Goal: Information Seeking & Learning: Compare options

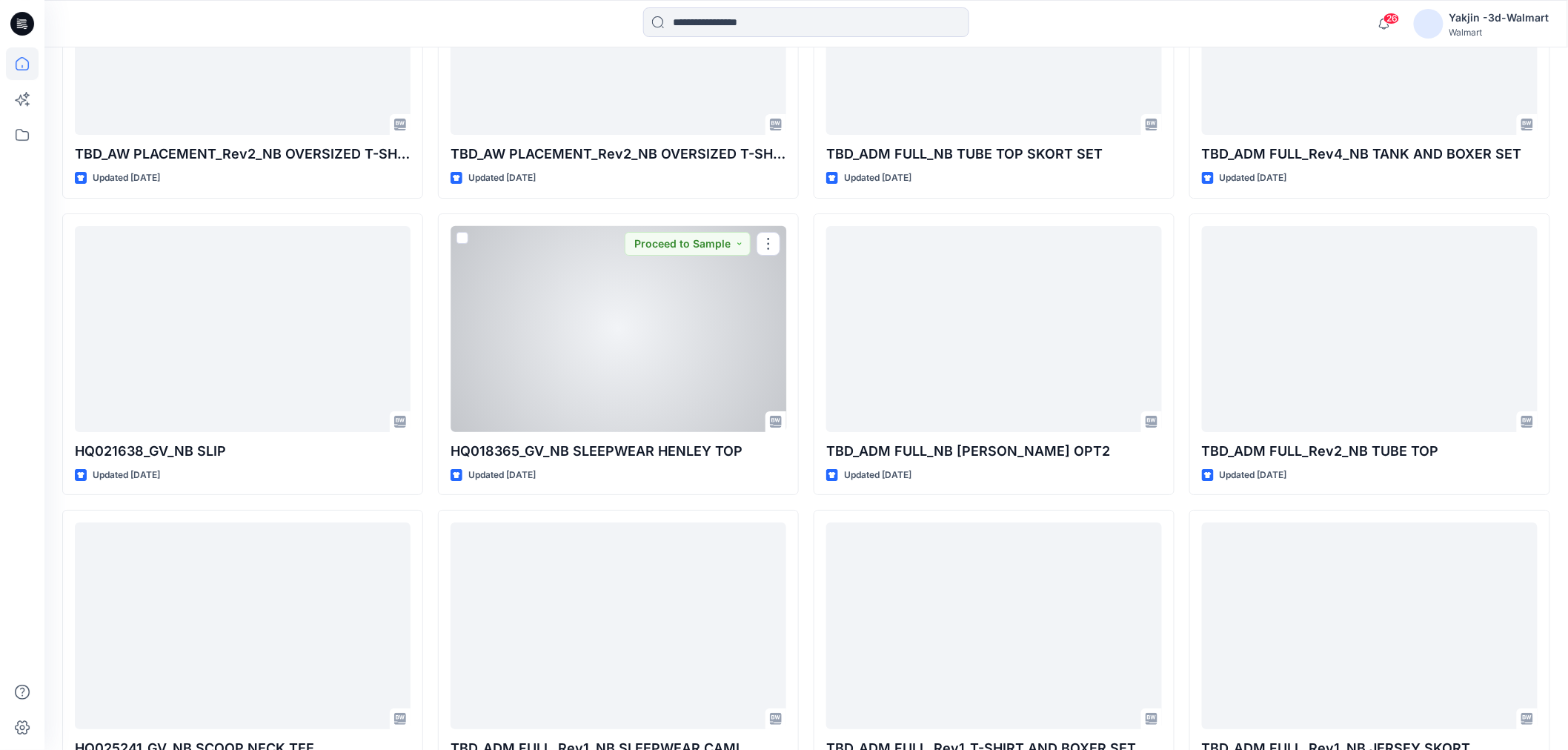
scroll to position [2937, 0]
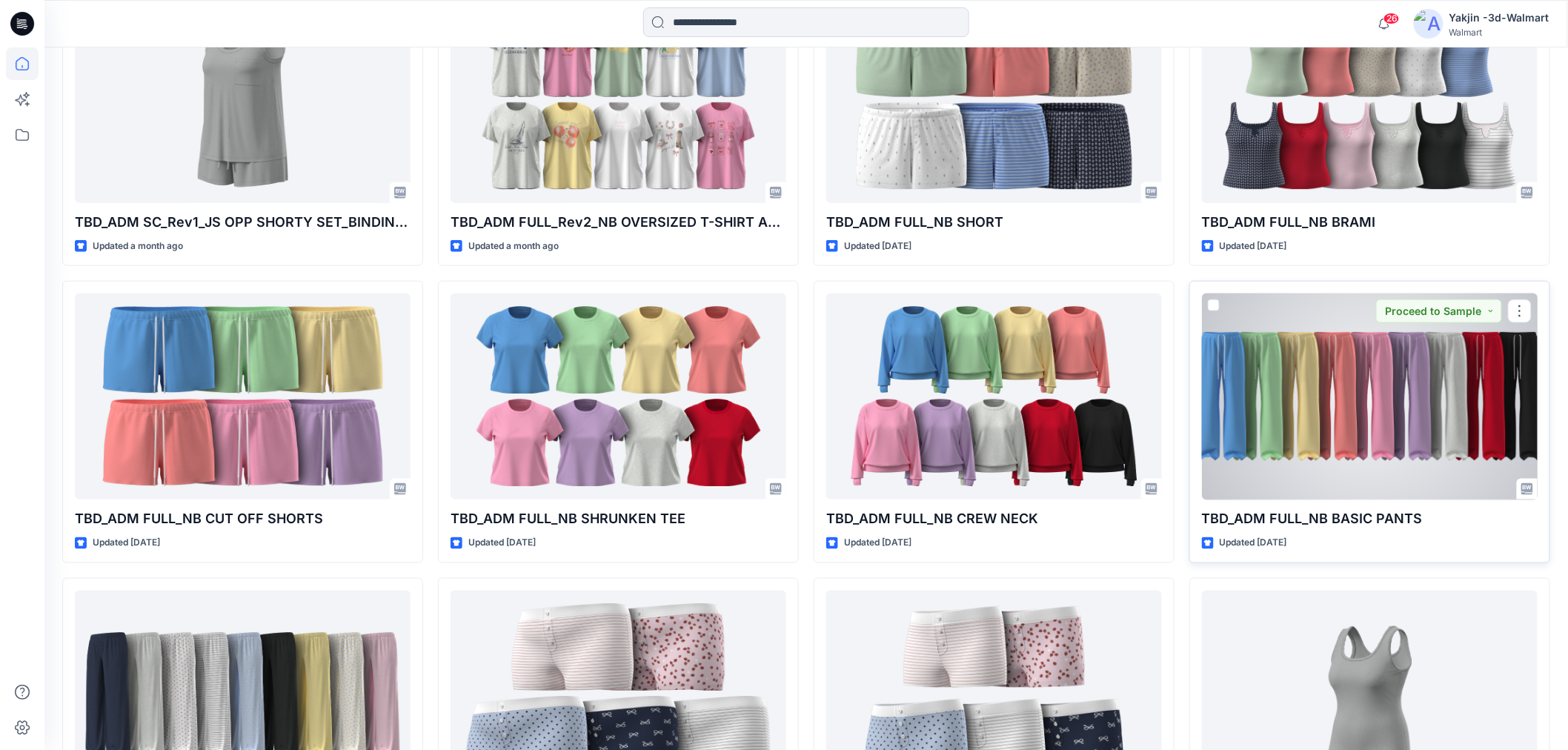
click at [1314, 354] on div at bounding box center [1370, 397] width 336 height 206
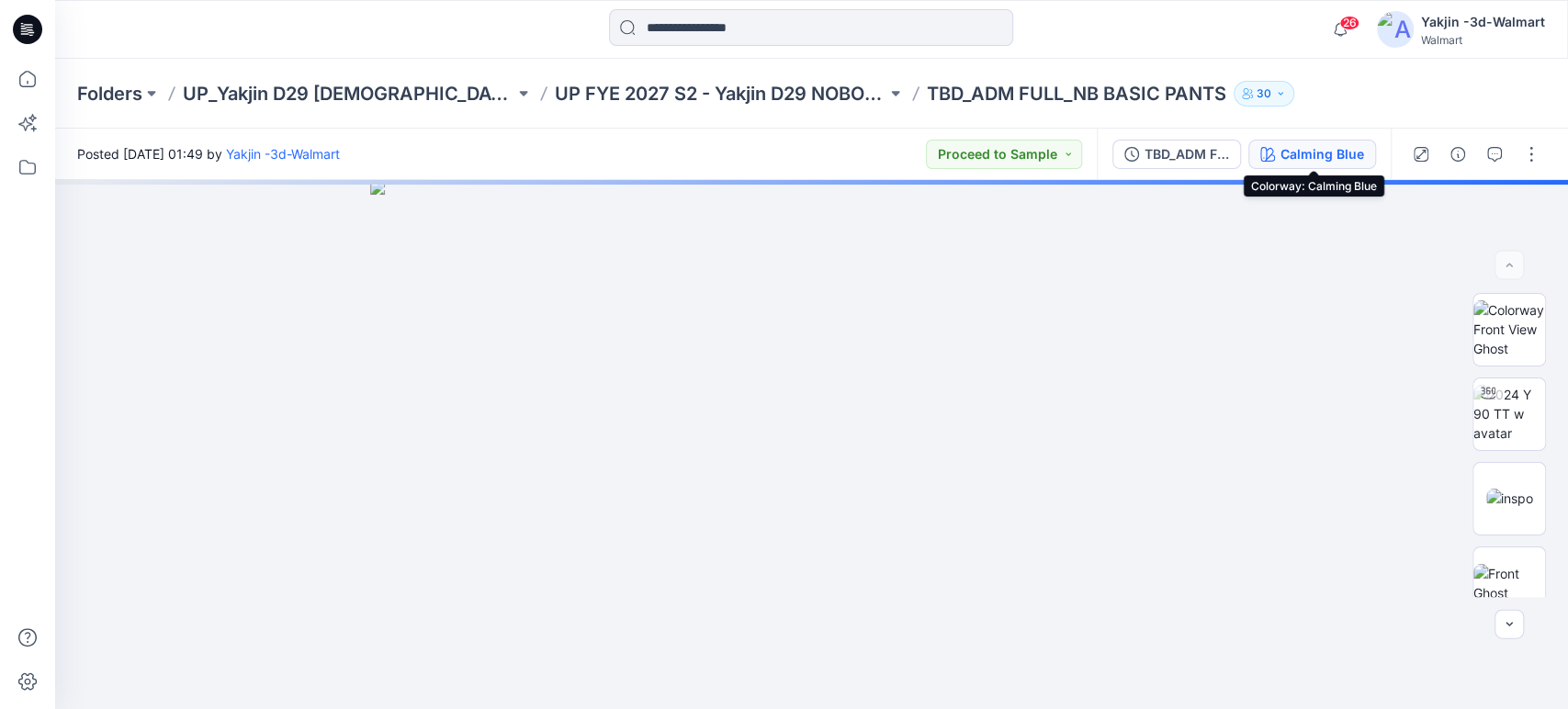
click at [1287, 152] on div "Calming Blue" at bounding box center [1322, 154] width 83 height 20
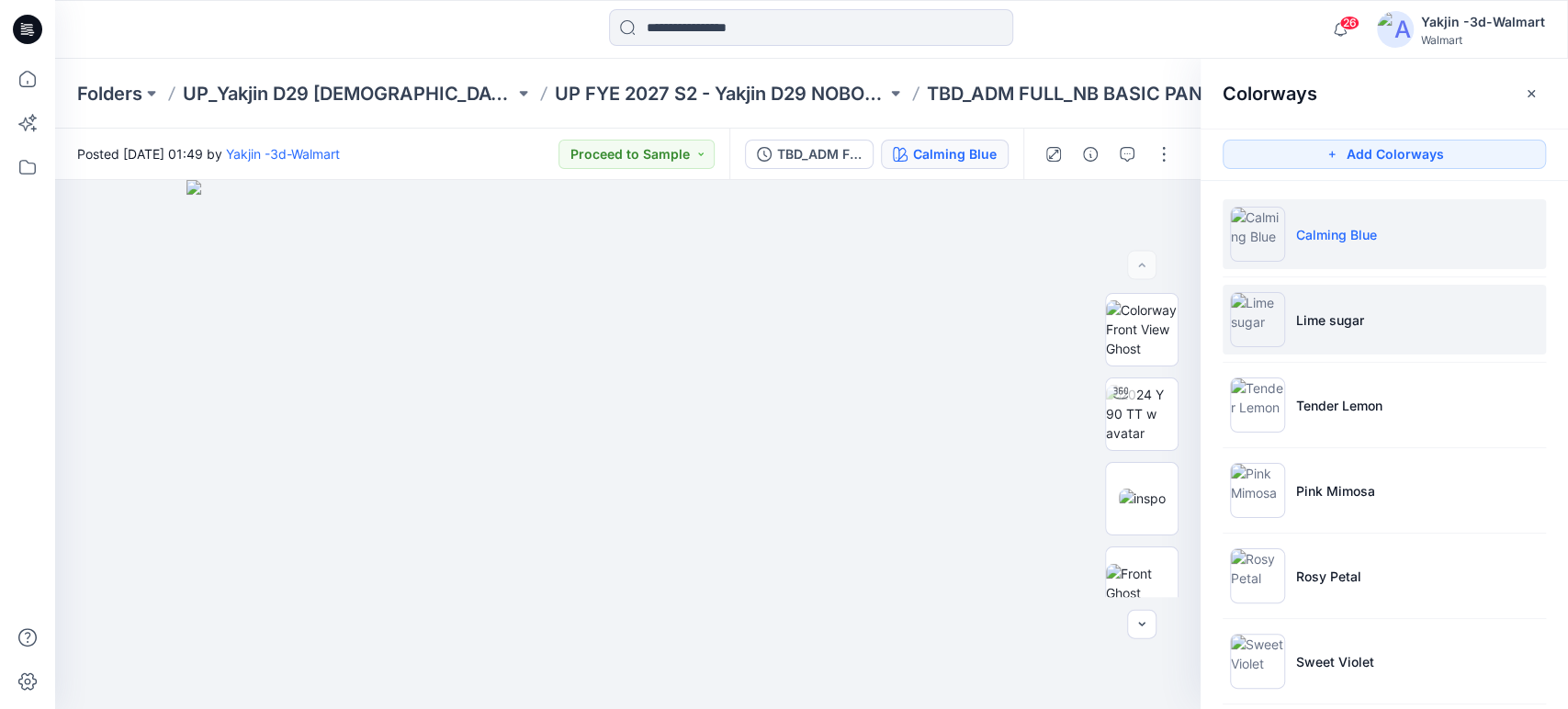
click at [1307, 312] on p "Lime sugar" at bounding box center [1331, 320] width 68 height 19
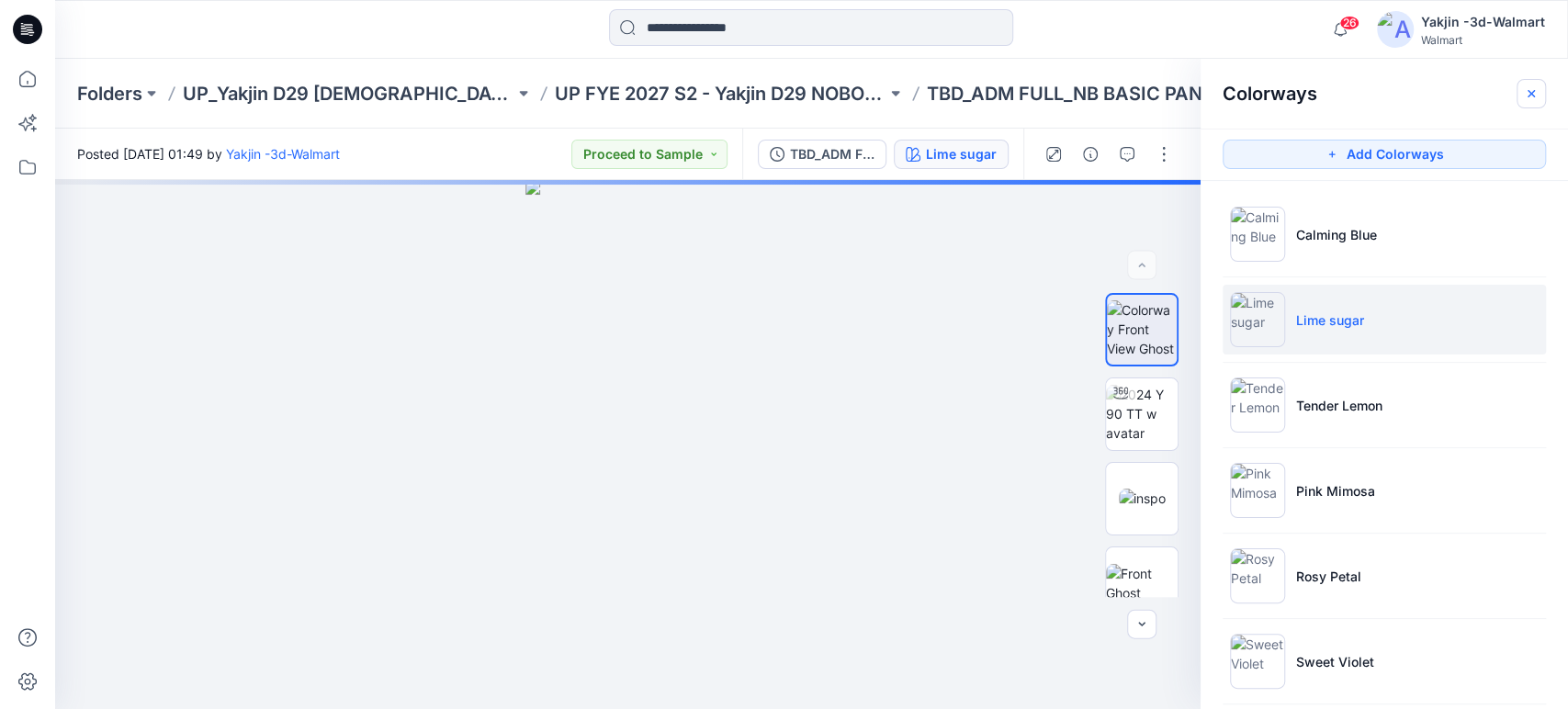
click at [1528, 92] on icon "button" at bounding box center [1531, 93] width 15 height 15
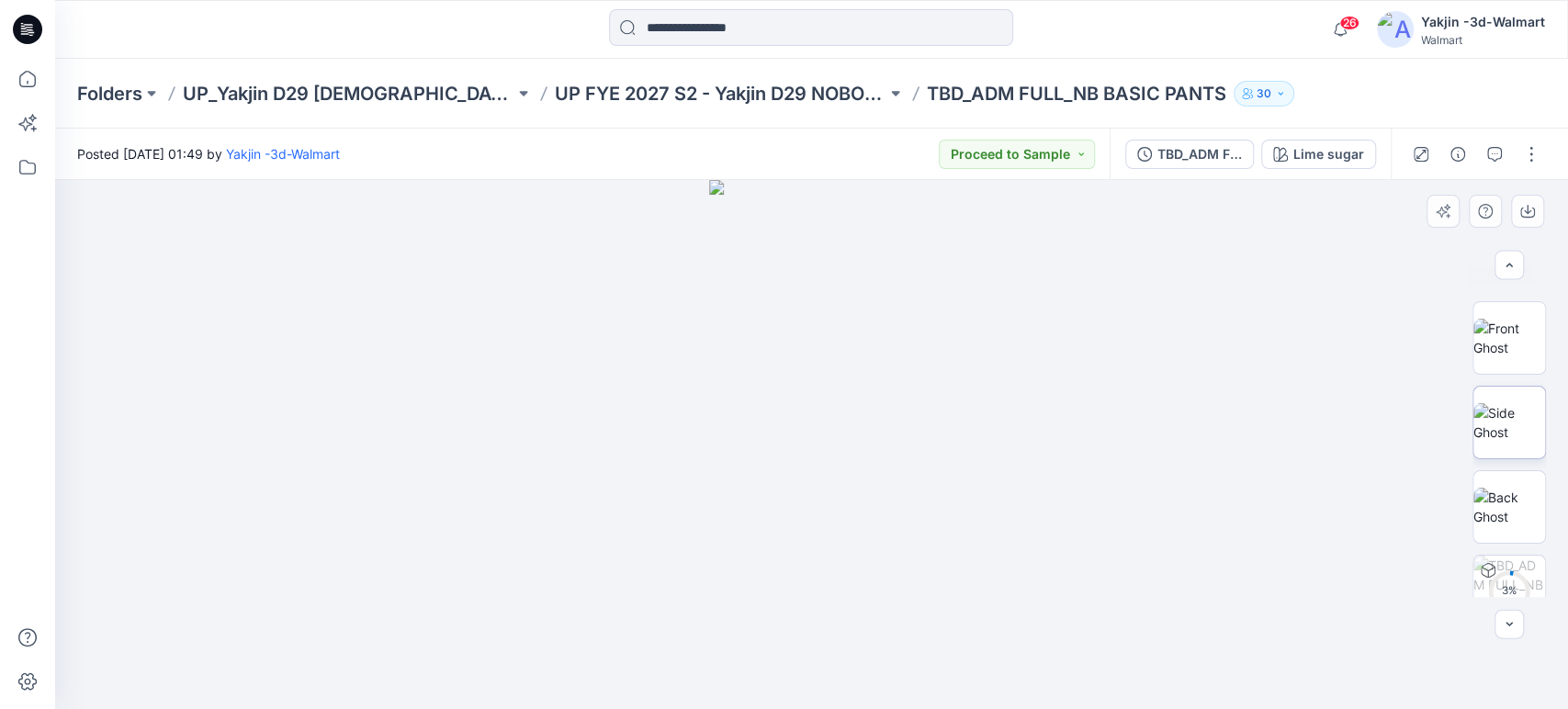
scroll to position [361, 0]
click at [1514, 399] on img at bounding box center [1510, 393] width 72 height 39
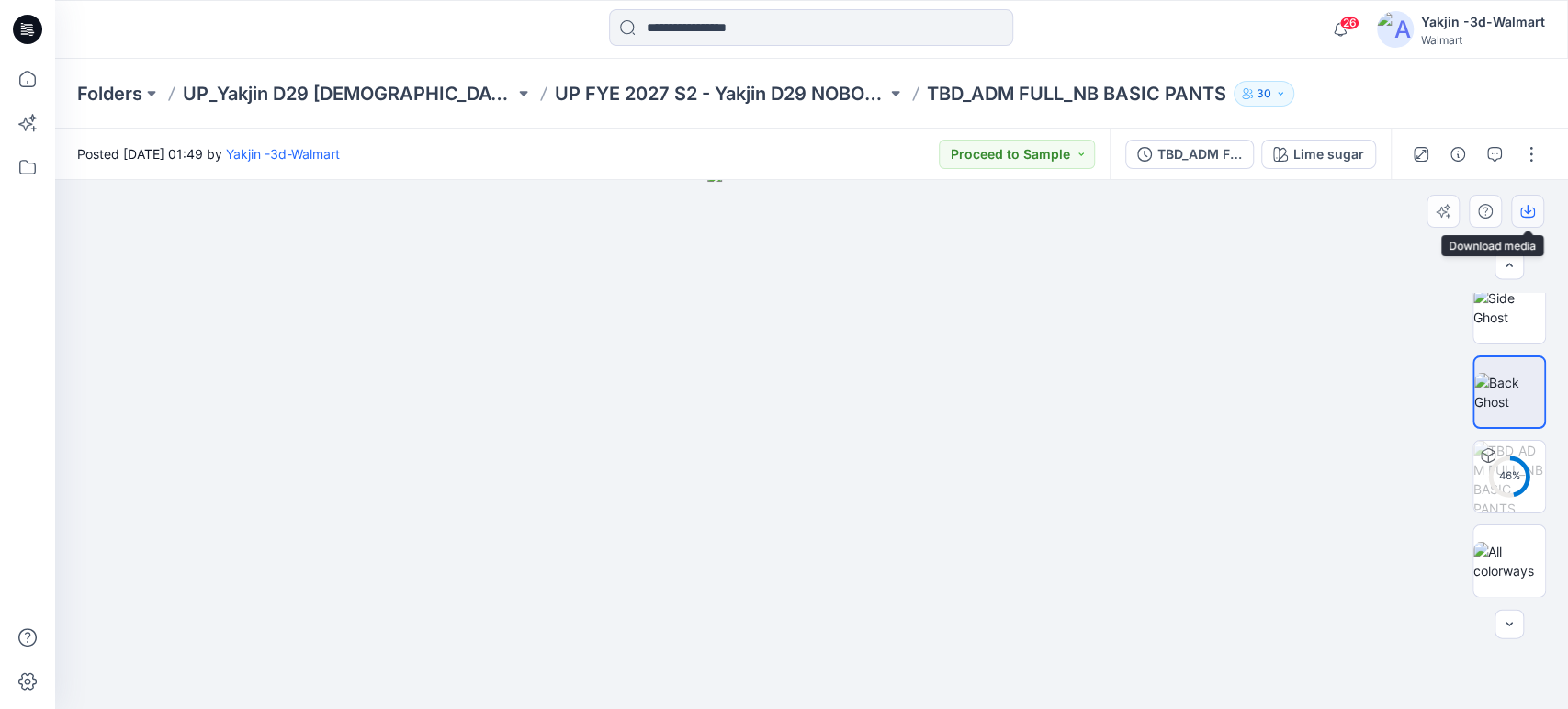
click at [1533, 212] on icon "button" at bounding box center [1527, 213] width 15 height 10
click at [1119, 270] on div at bounding box center [811, 445] width 1513 height 530
click at [1305, 157] on div "Lime sugar" at bounding box center [1329, 154] width 71 height 20
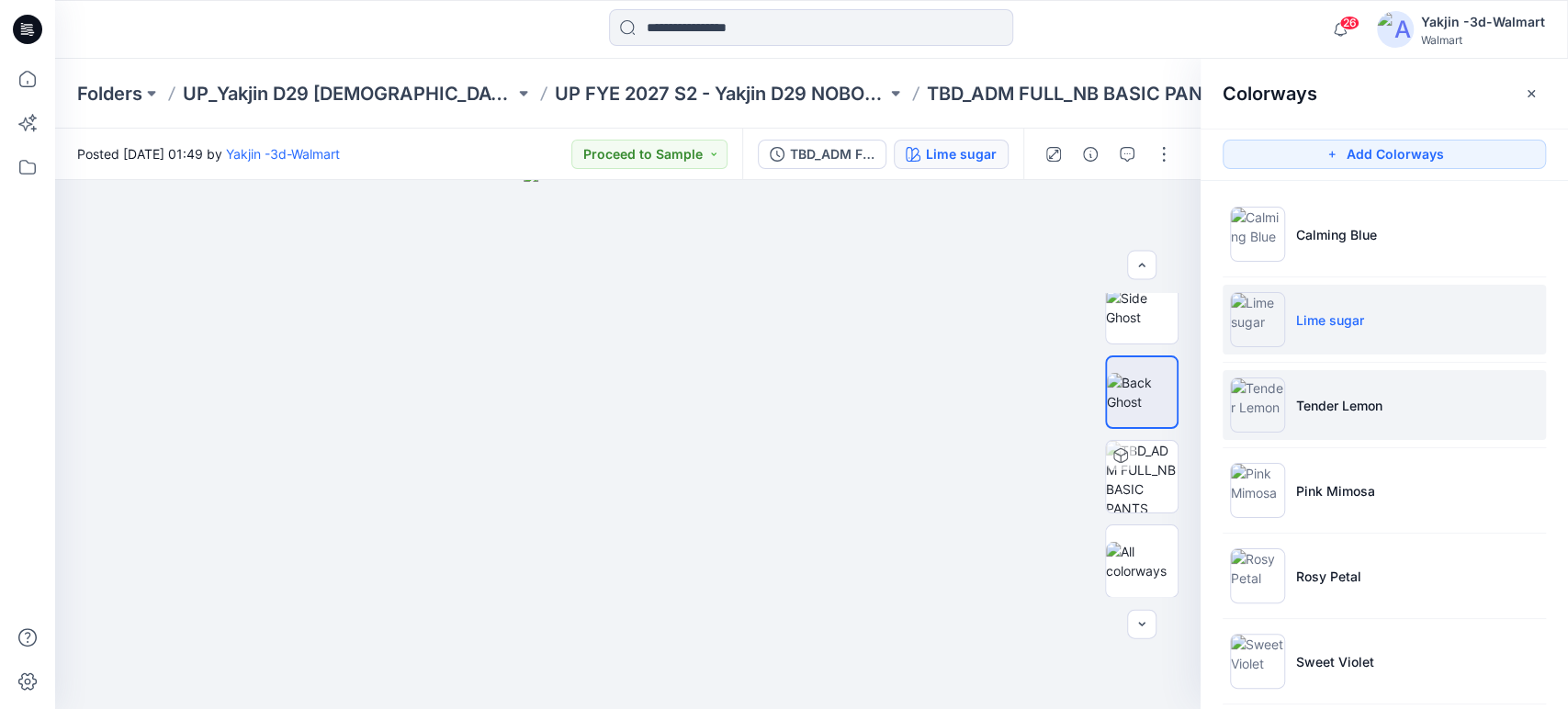
click at [1343, 413] on p "Tender Lemon" at bounding box center [1339, 405] width 86 height 19
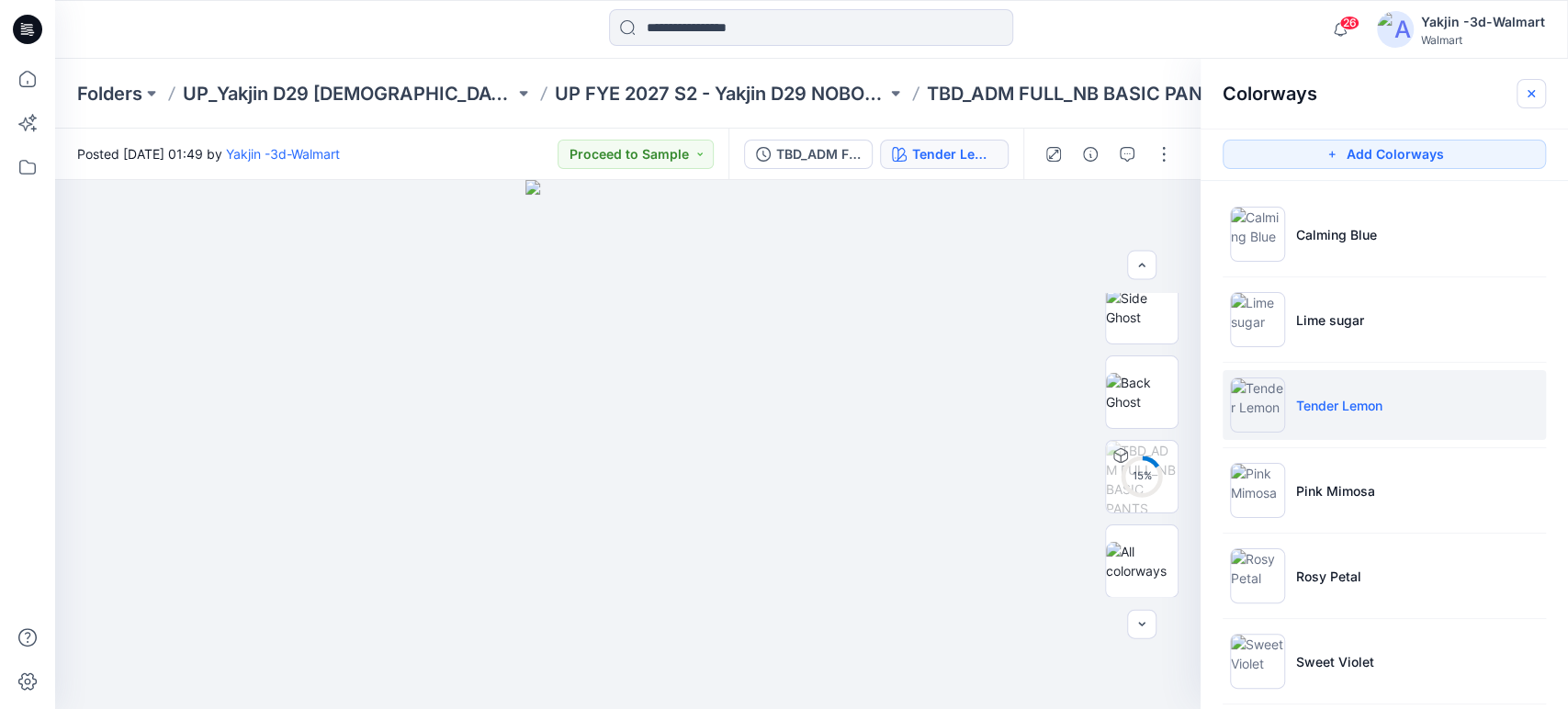
click at [1528, 86] on icon "button" at bounding box center [1531, 93] width 15 height 15
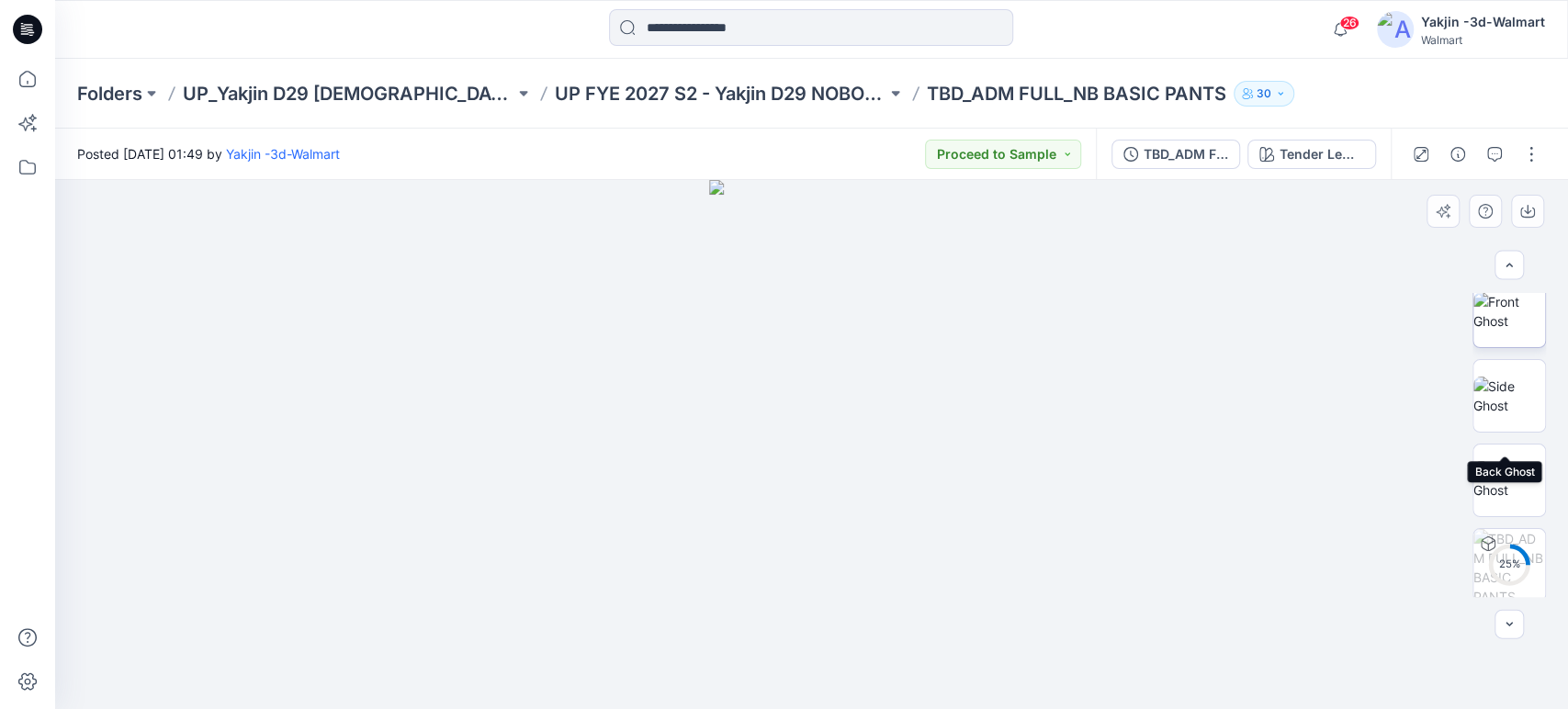
scroll to position [156, 0]
click at [1508, 408] on img at bounding box center [1510, 427] width 72 height 39
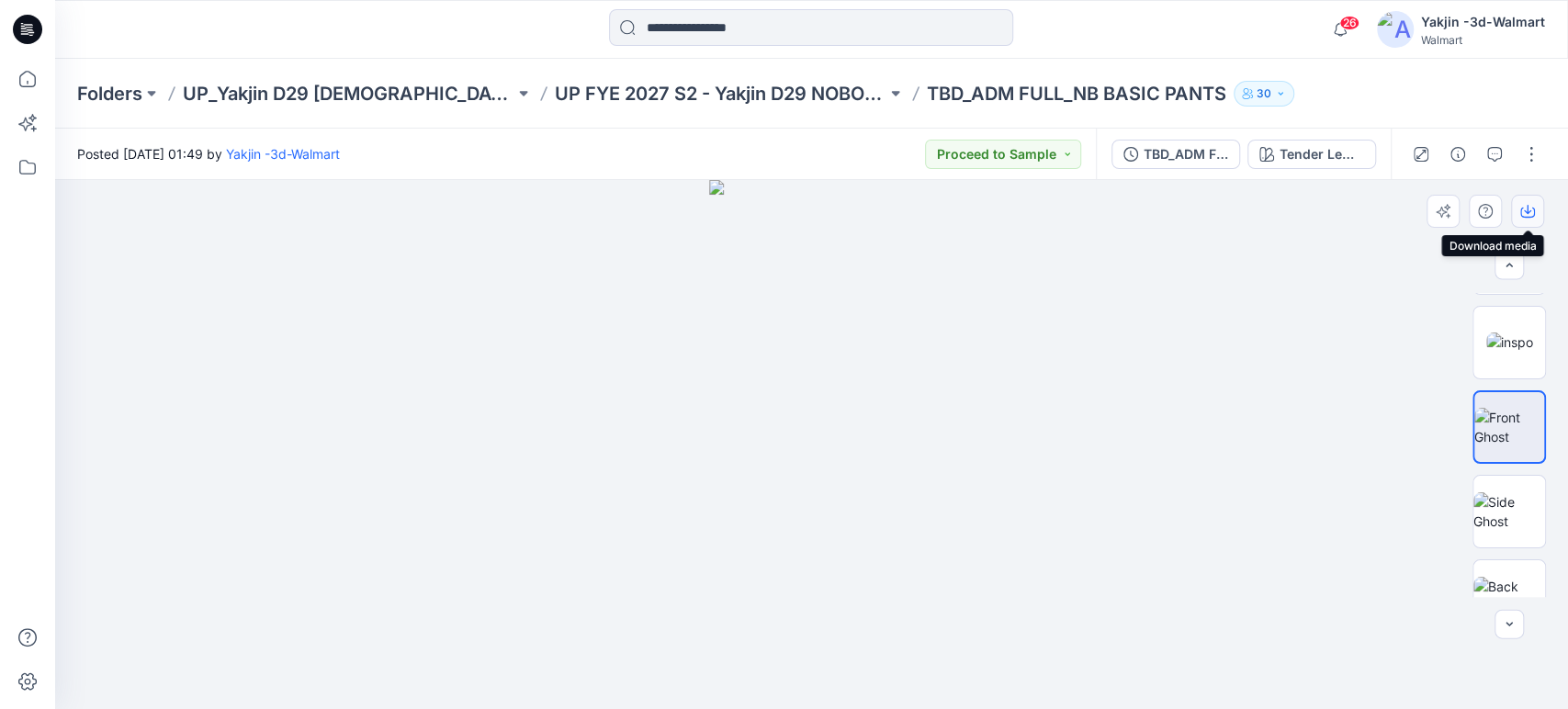
click at [1531, 205] on icon "button" at bounding box center [1527, 212] width 15 height 15
click at [1501, 579] on img at bounding box center [1510, 596] width 72 height 39
click at [1525, 214] on icon "button" at bounding box center [1527, 212] width 15 height 15
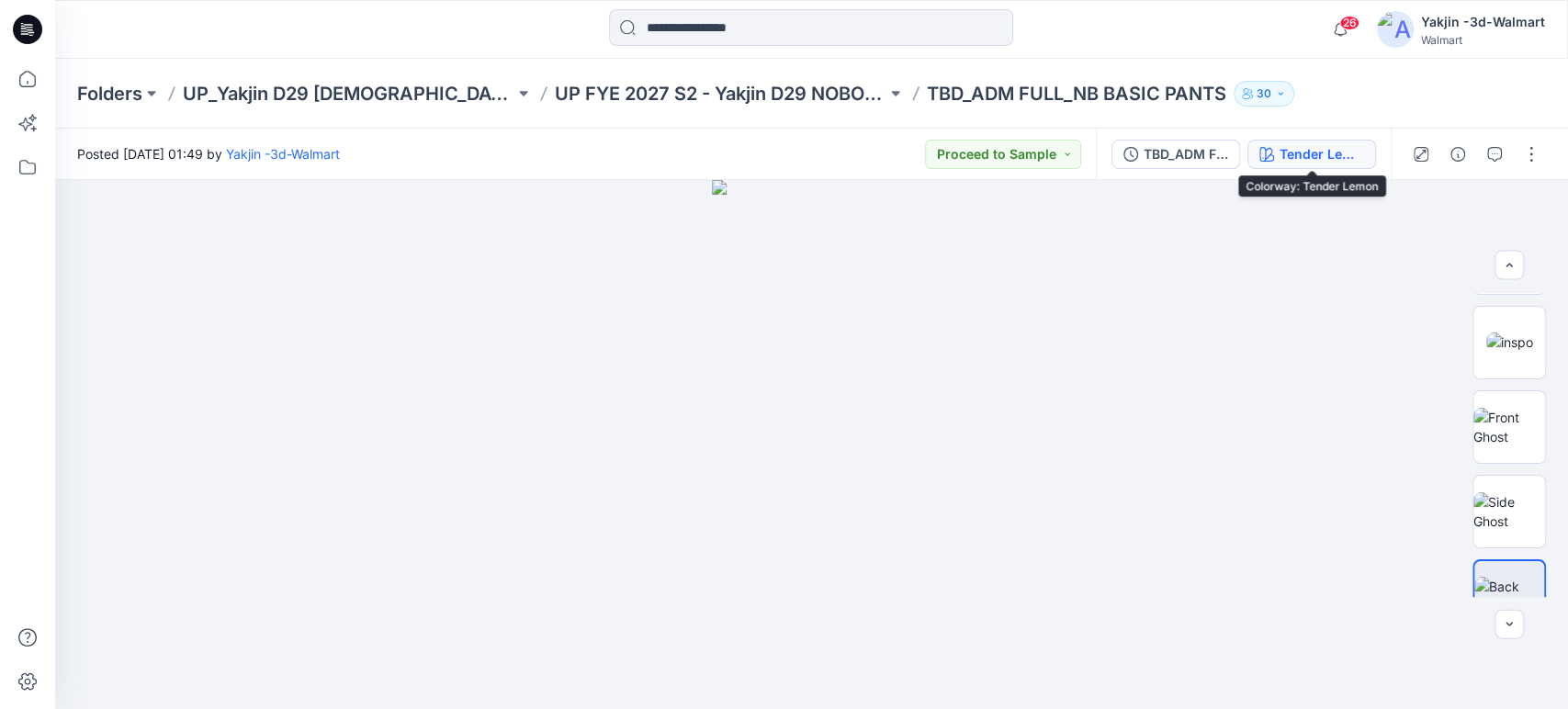
click at [1291, 154] on div "Tender Lemon" at bounding box center [1321, 154] width 84 height 20
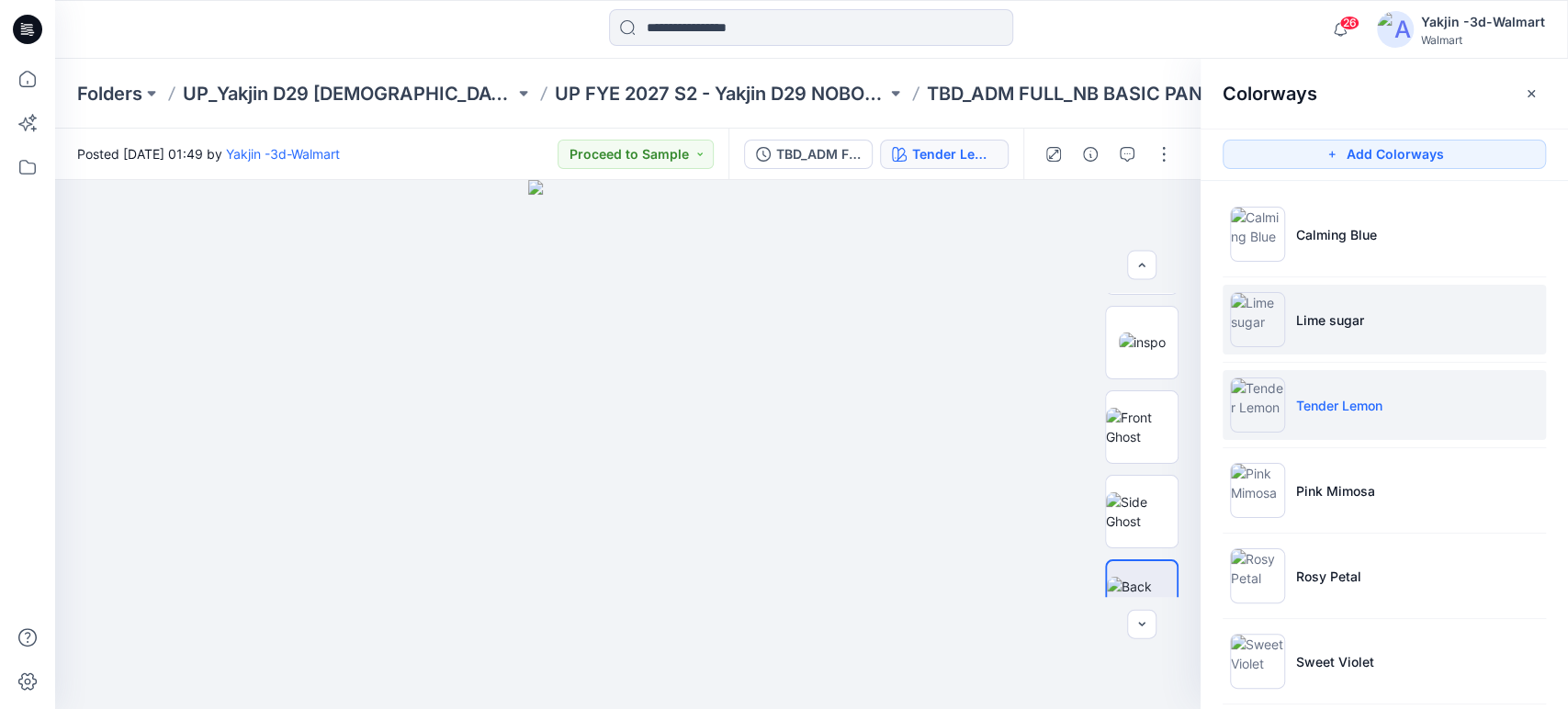
click at [1297, 307] on li "Lime sugar" at bounding box center [1384, 320] width 323 height 70
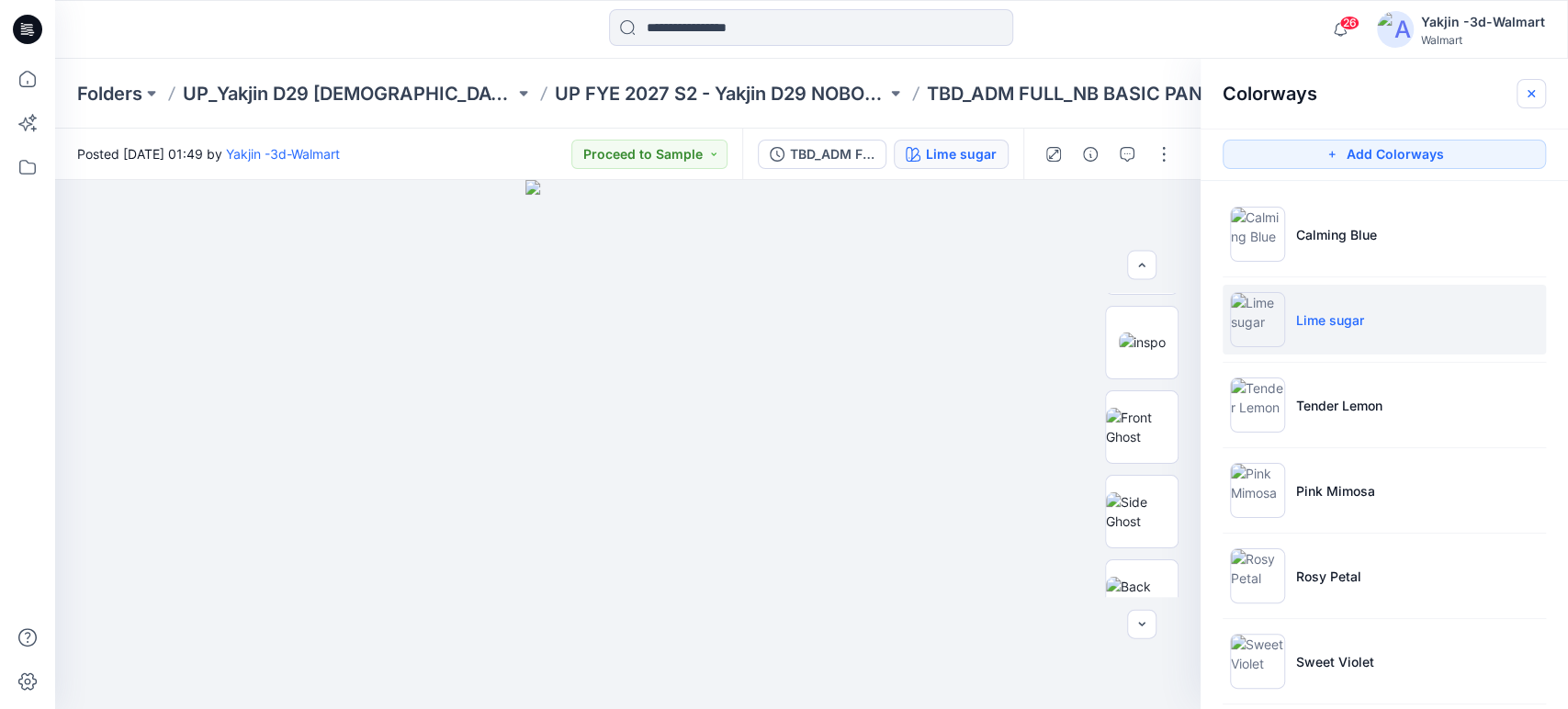
click at [1524, 92] on icon "button" at bounding box center [1531, 93] width 15 height 15
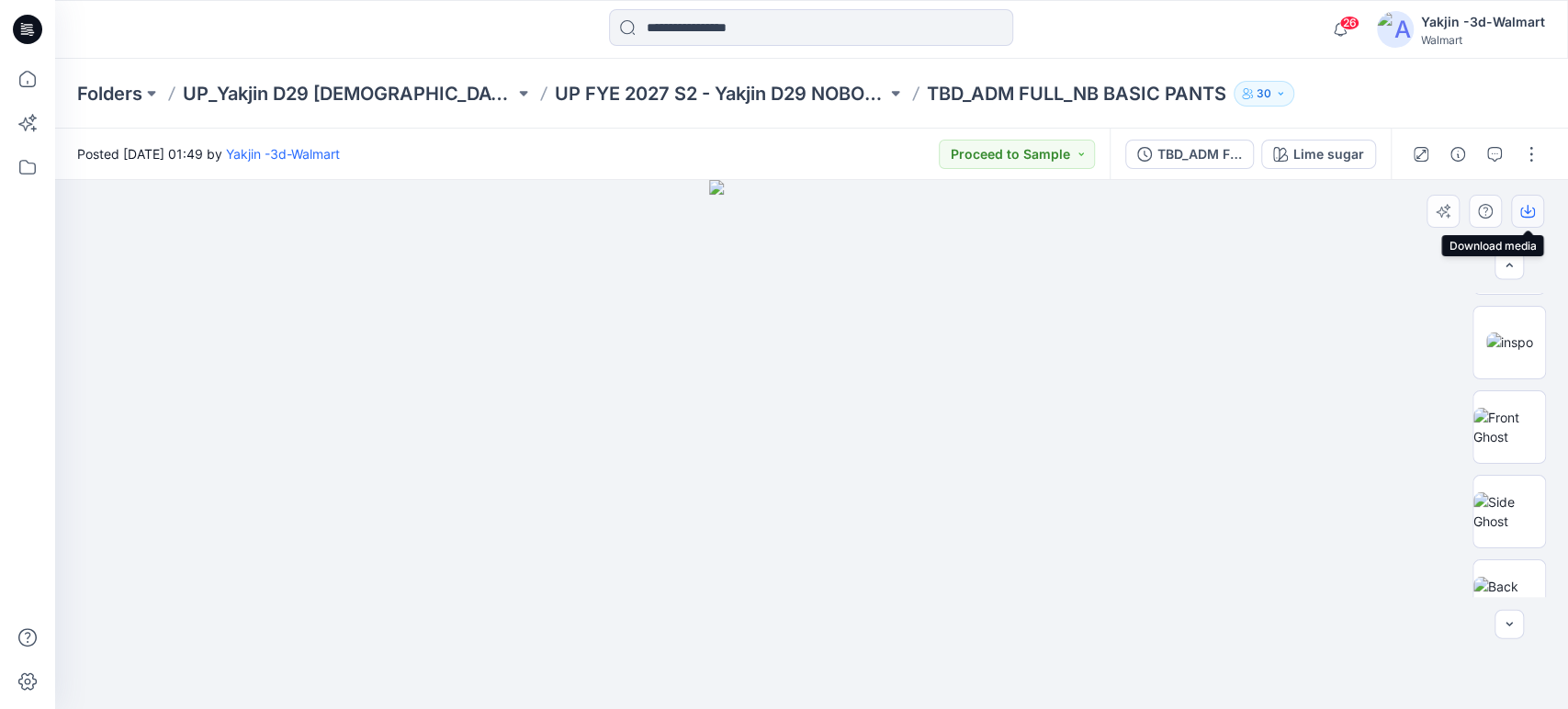
click at [1533, 212] on icon "button" at bounding box center [1527, 213] width 15 height 10
click at [1305, 159] on div "Lime sugar" at bounding box center [1329, 154] width 71 height 20
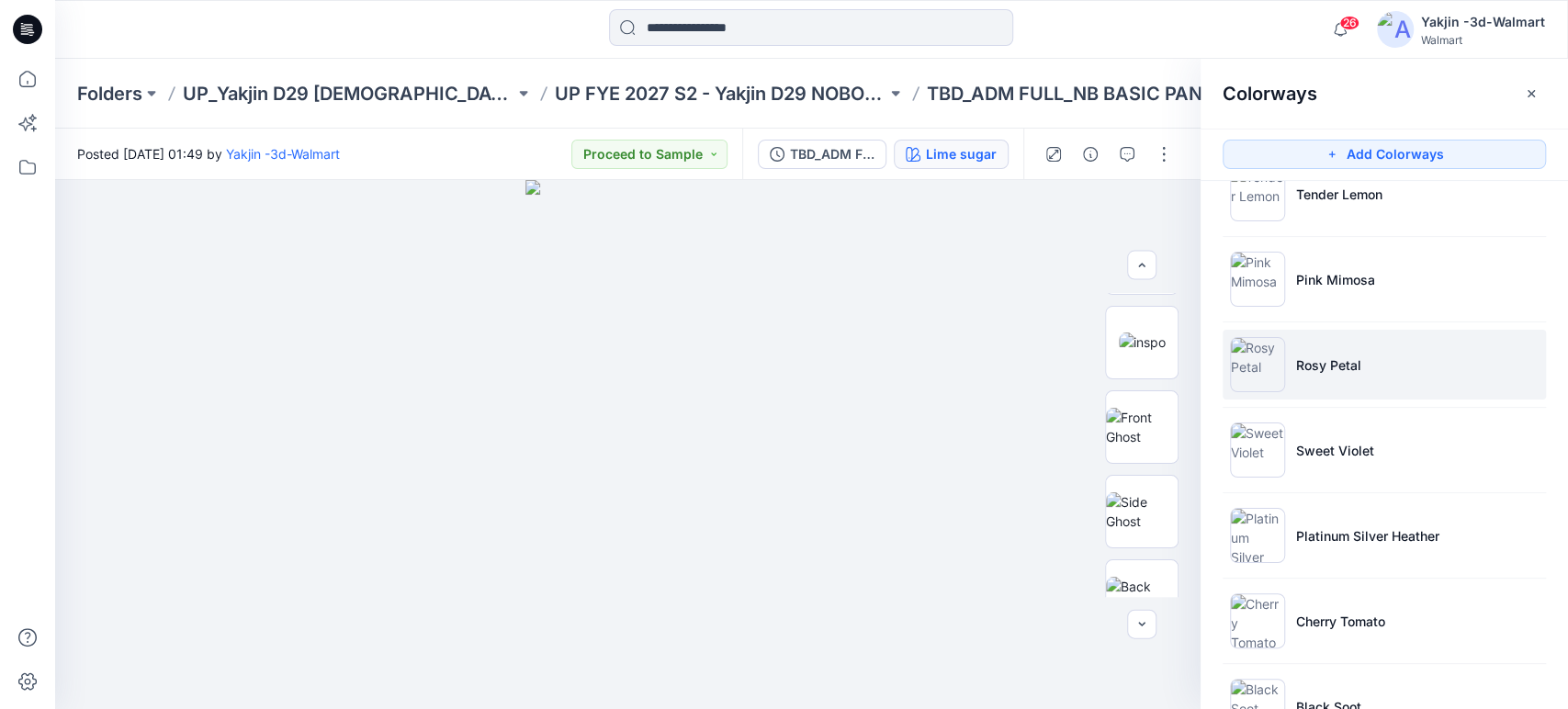
scroll to position [275, 0]
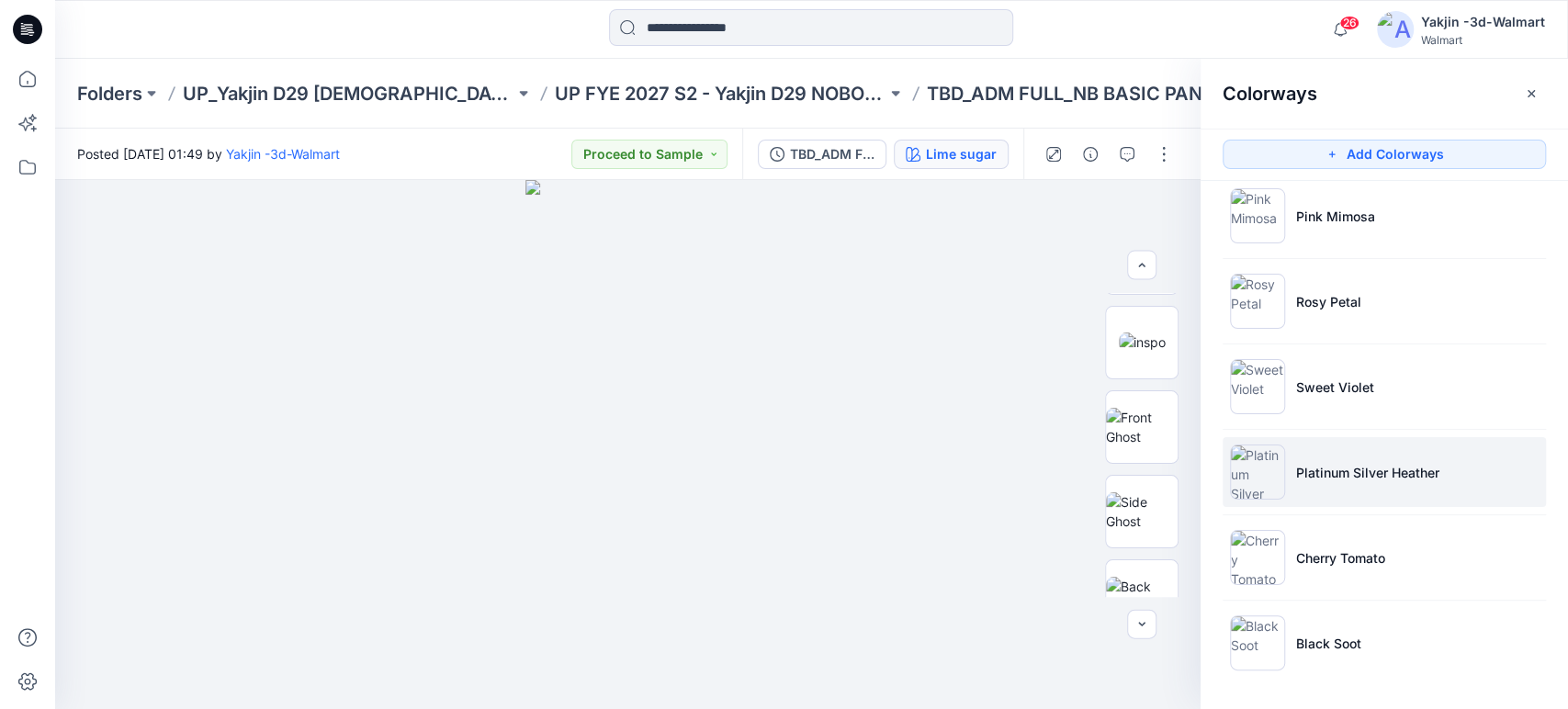
click at [1390, 479] on p "Platinum Silver Heather" at bounding box center [1367, 472] width 143 height 19
click at [1382, 465] on p "Platinum Silver Heather" at bounding box center [1367, 472] width 143 height 19
click at [1406, 471] on p "Platinum Silver Heather" at bounding box center [1367, 472] width 143 height 19
click at [1338, 470] on p "Platinum Silver Heather" at bounding box center [1367, 472] width 143 height 19
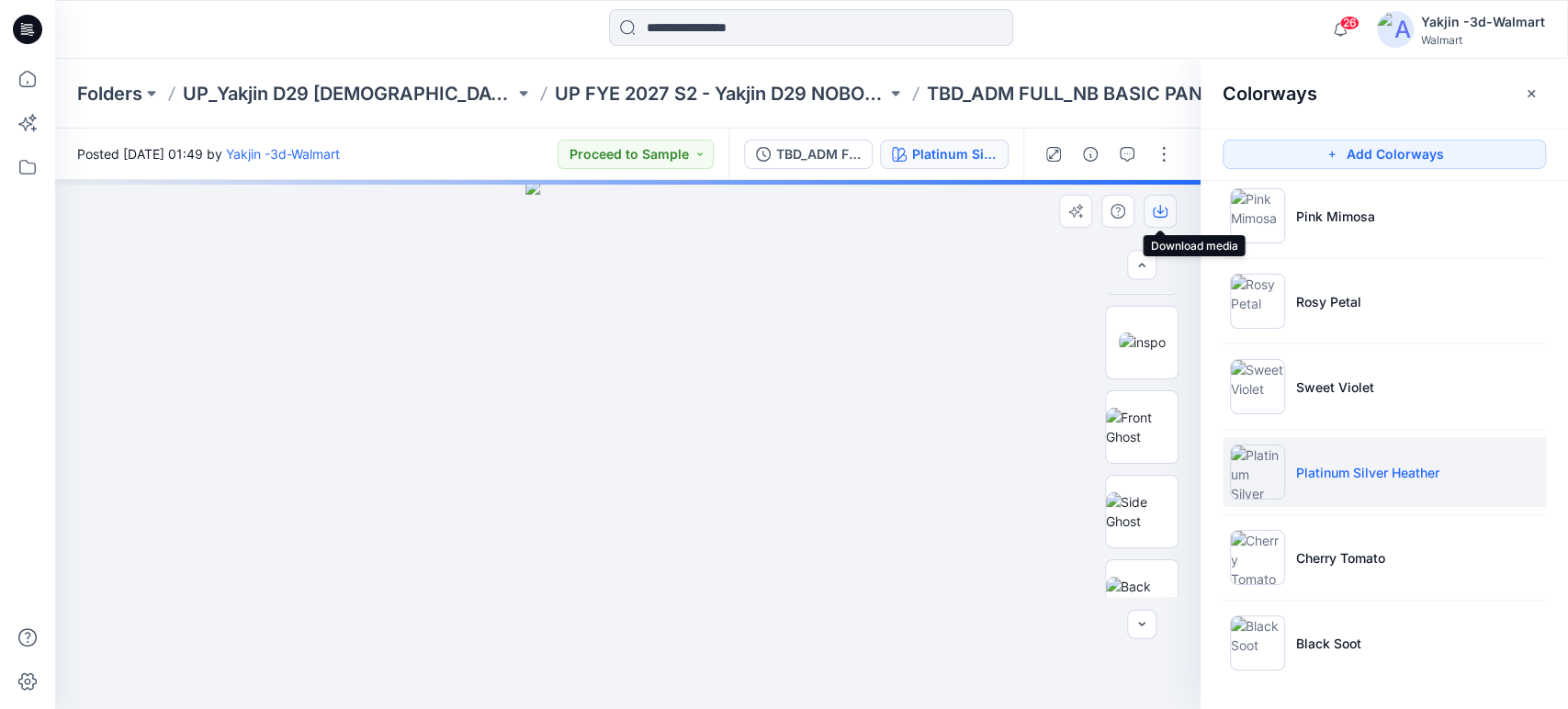
click at [1167, 202] on button "button" at bounding box center [1161, 212] width 33 height 33
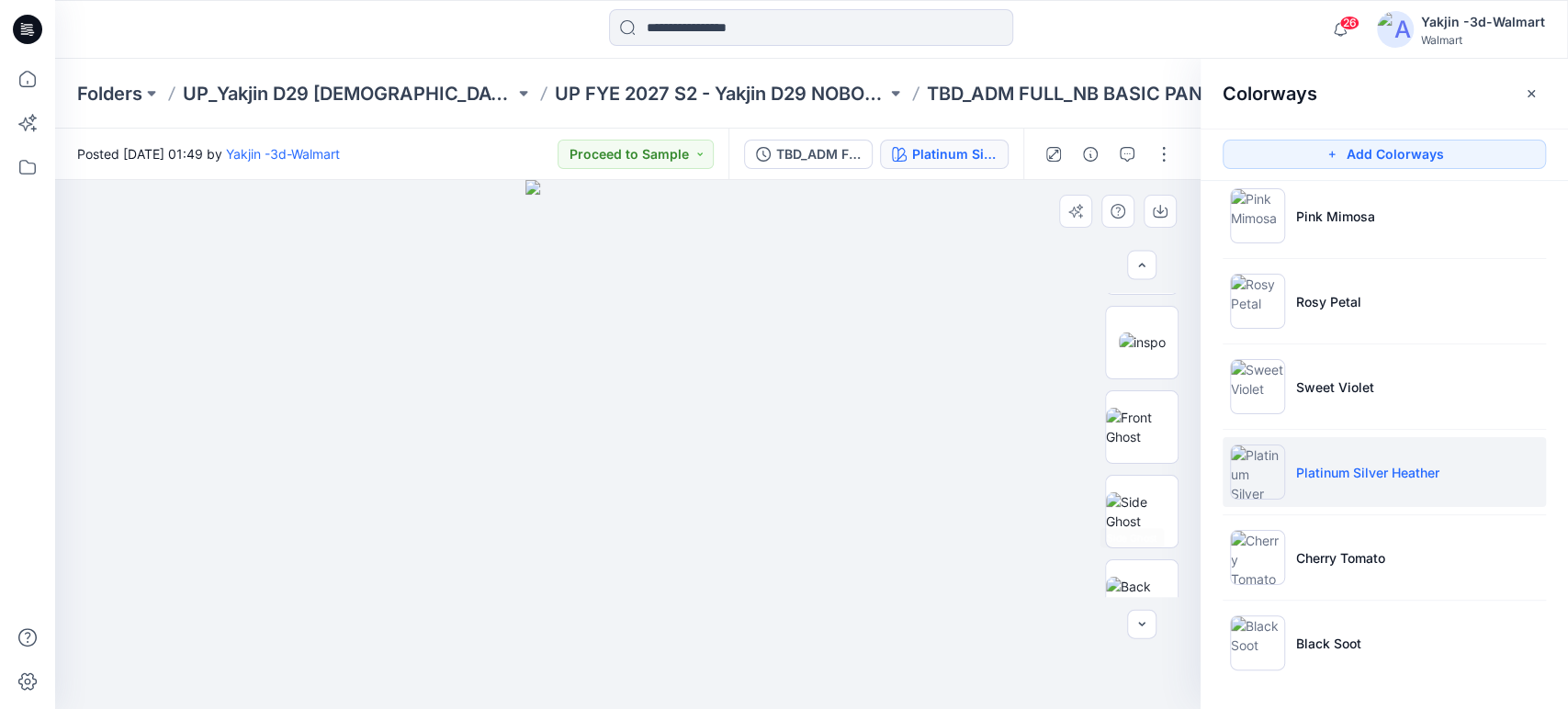
scroll to position [361, 0]
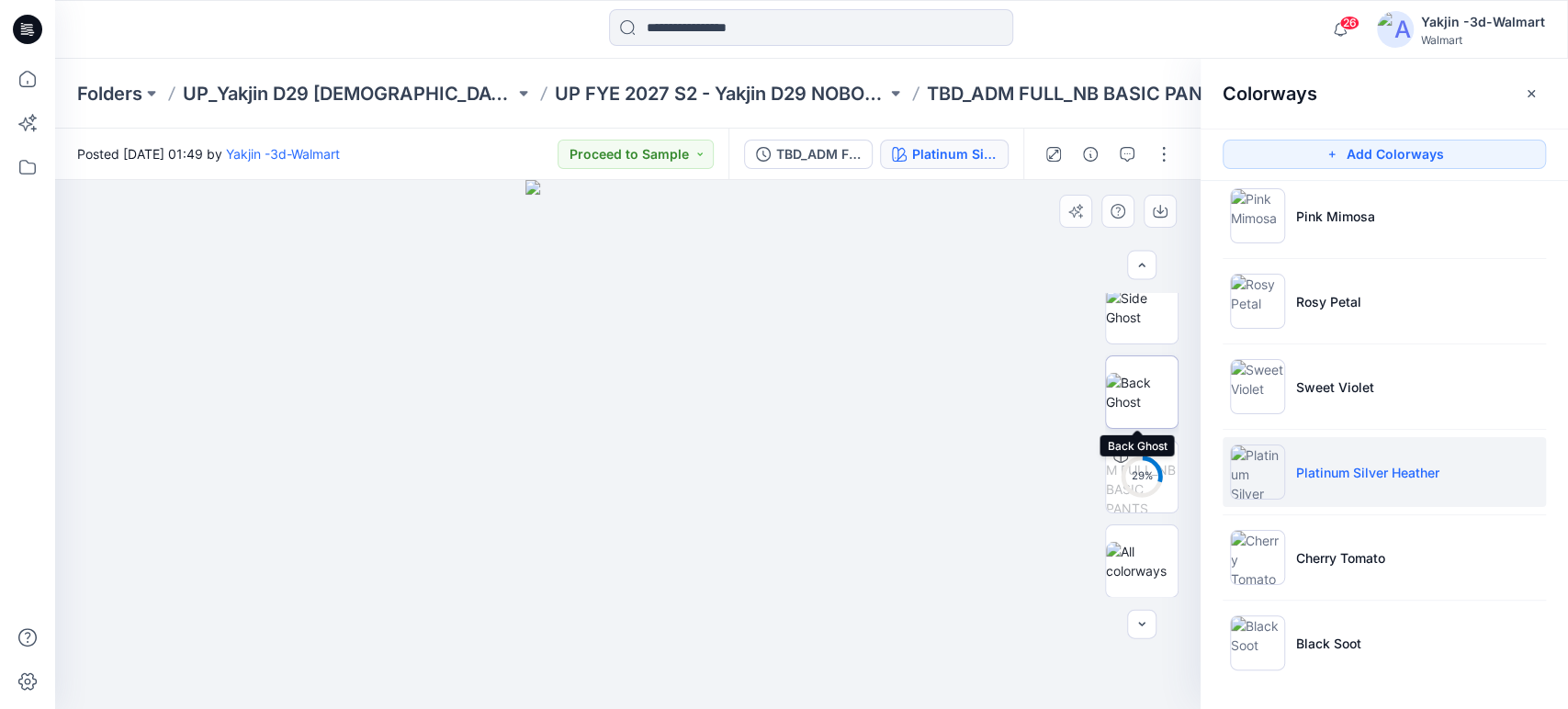
click at [1148, 399] on img at bounding box center [1142, 393] width 72 height 39
click at [991, 432] on div at bounding box center [628, 445] width 1146 height 530
click at [1153, 314] on img at bounding box center [1142, 308] width 72 height 39
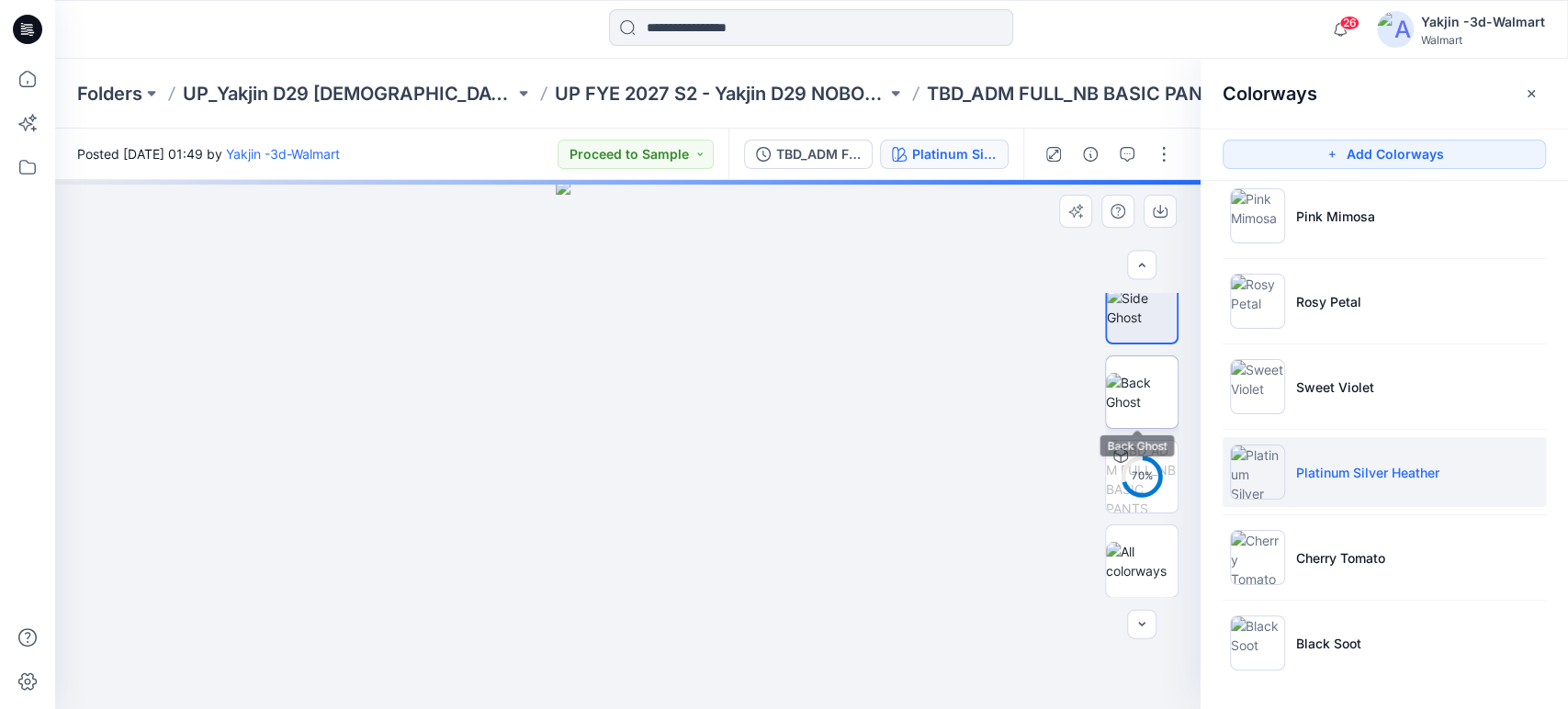
click at [1131, 410] on img at bounding box center [1142, 393] width 72 height 39
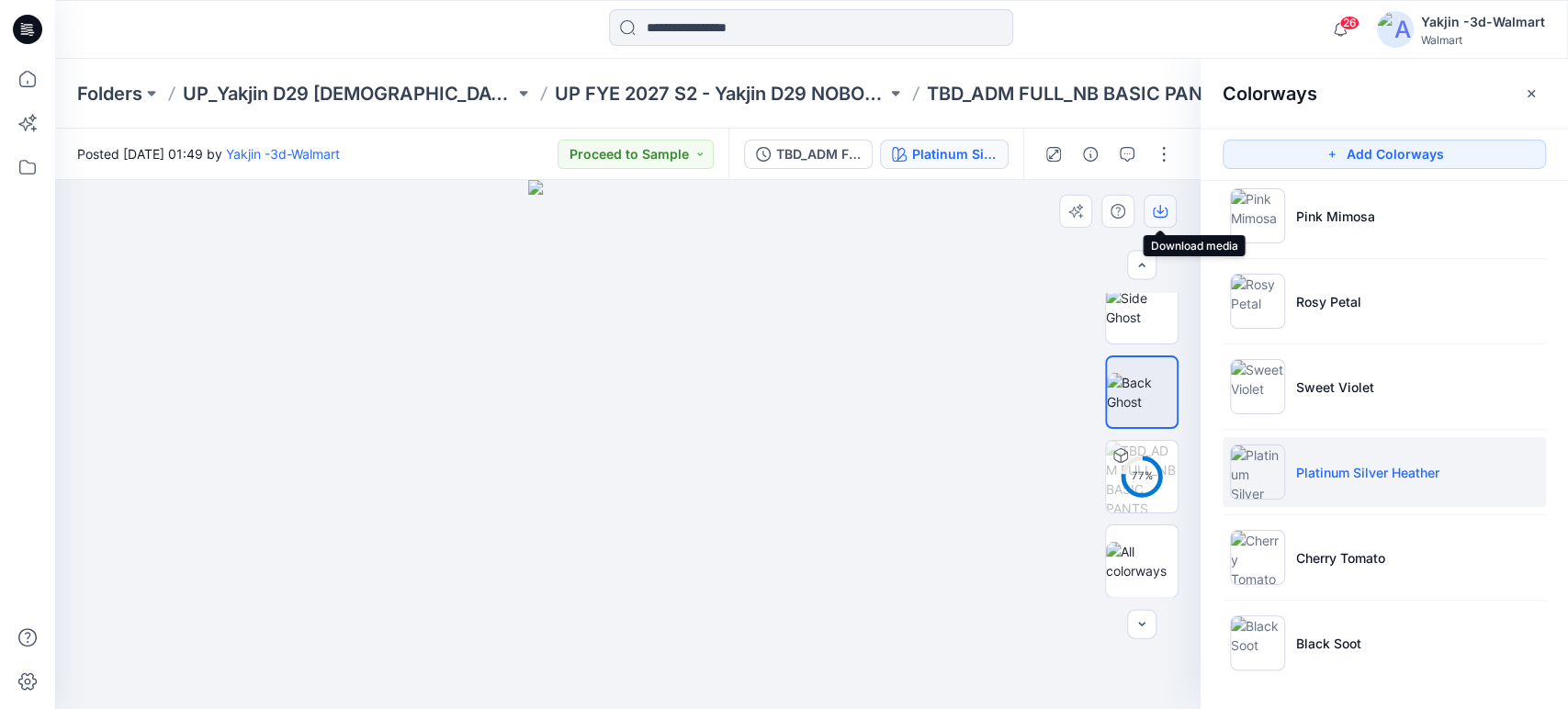
click at [1150, 216] on button "button" at bounding box center [1161, 212] width 33 height 33
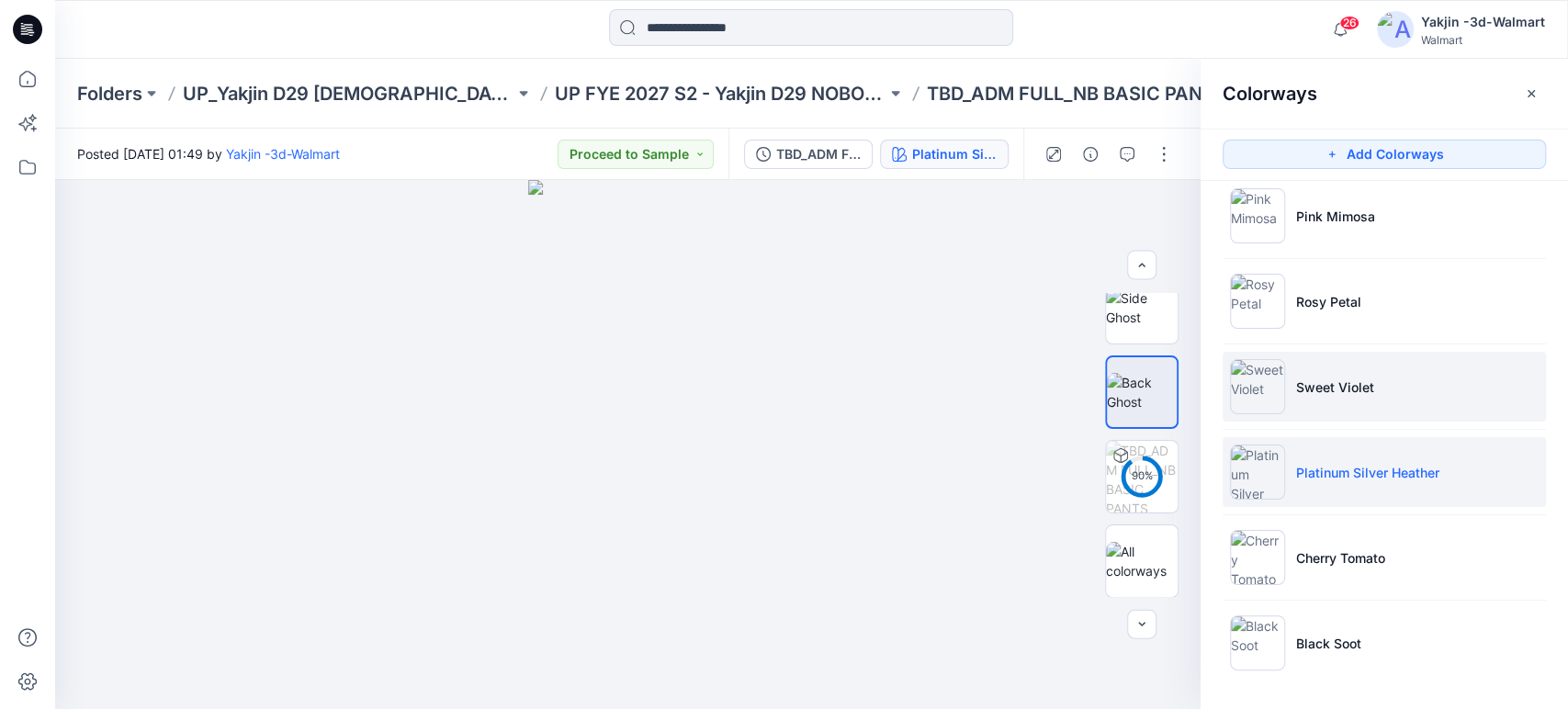
click at [1404, 377] on li "Sweet Violet" at bounding box center [1384, 387] width 323 height 70
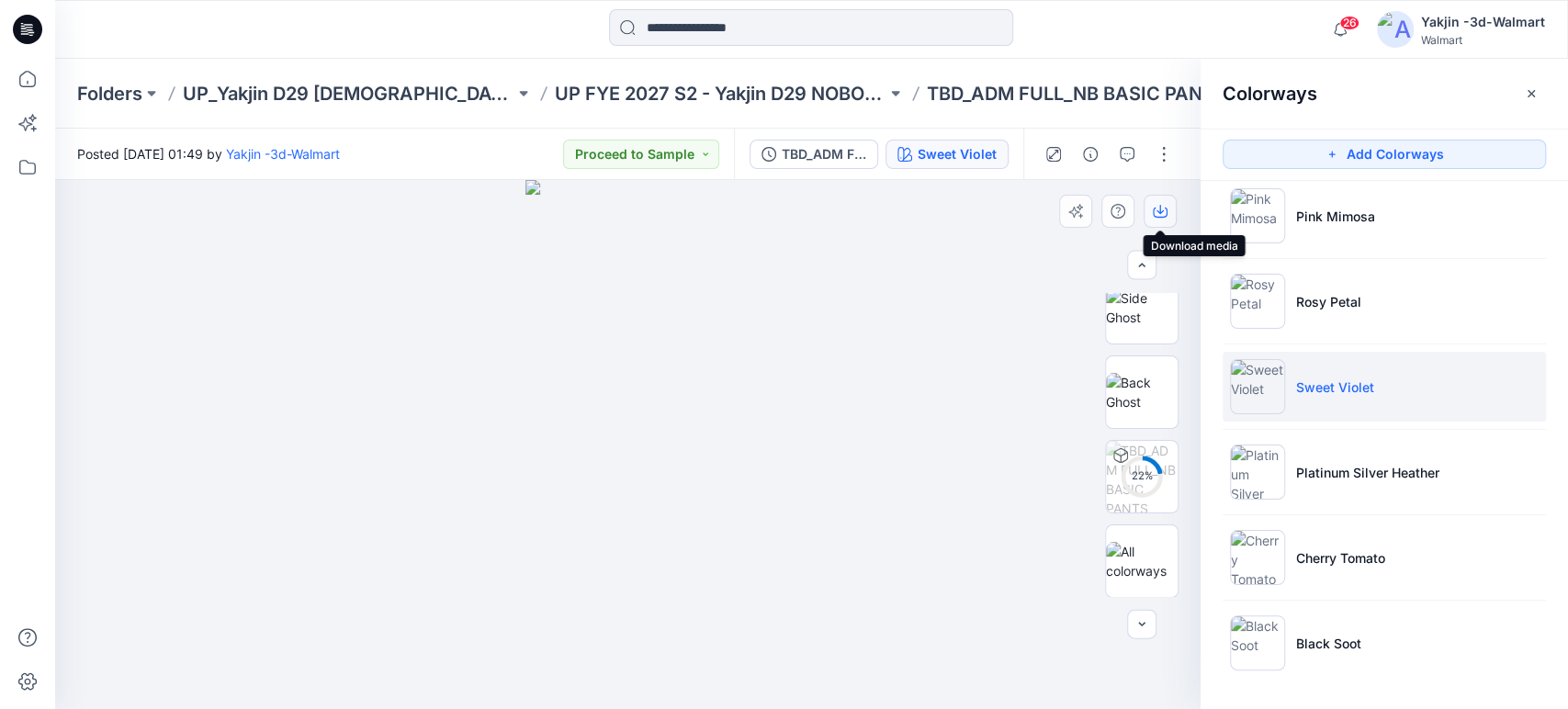
click at [1166, 204] on icon "button" at bounding box center [1161, 212] width 15 height 15
click at [1154, 390] on img at bounding box center [1142, 393] width 72 height 39
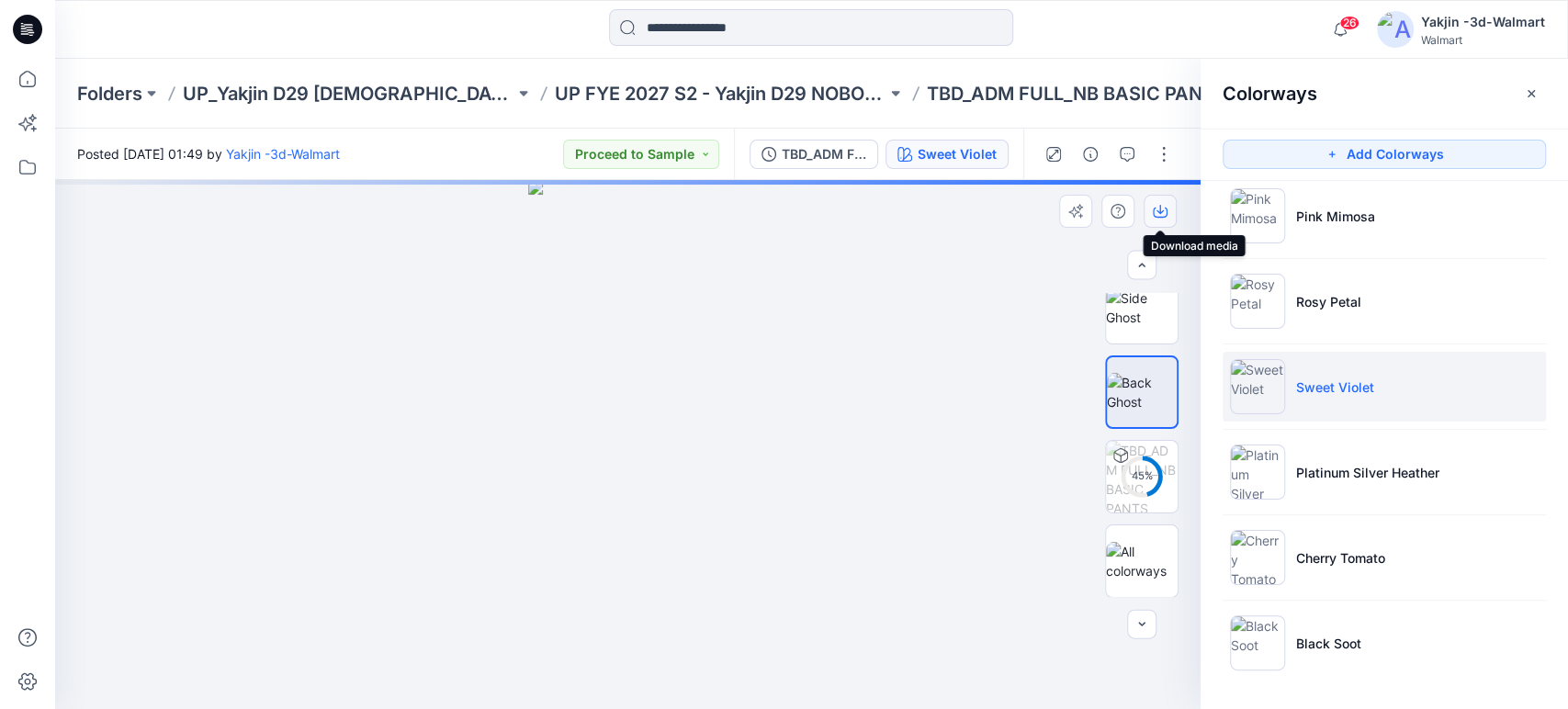
click at [1154, 210] on icon "button" at bounding box center [1161, 213] width 15 height 10
